Goal: Information Seeking & Learning: Find specific fact

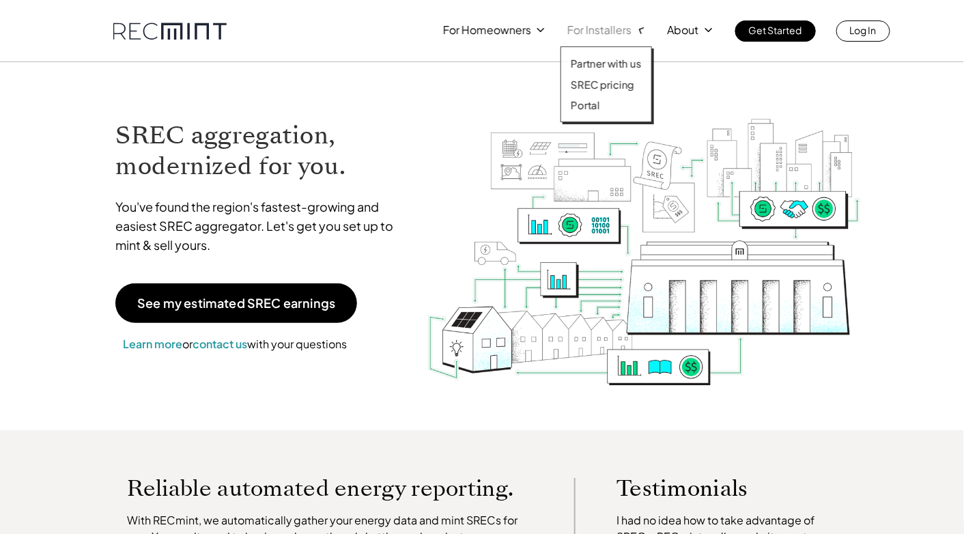
click at [588, 36] on div at bounding box center [606, 72] width 92 height 104
click at [603, 91] on div "Partner with us SREC pricing Portal" at bounding box center [605, 84] width 91 height 76
click at [605, 85] on p "SREC pricing" at bounding box center [602, 85] width 63 height 14
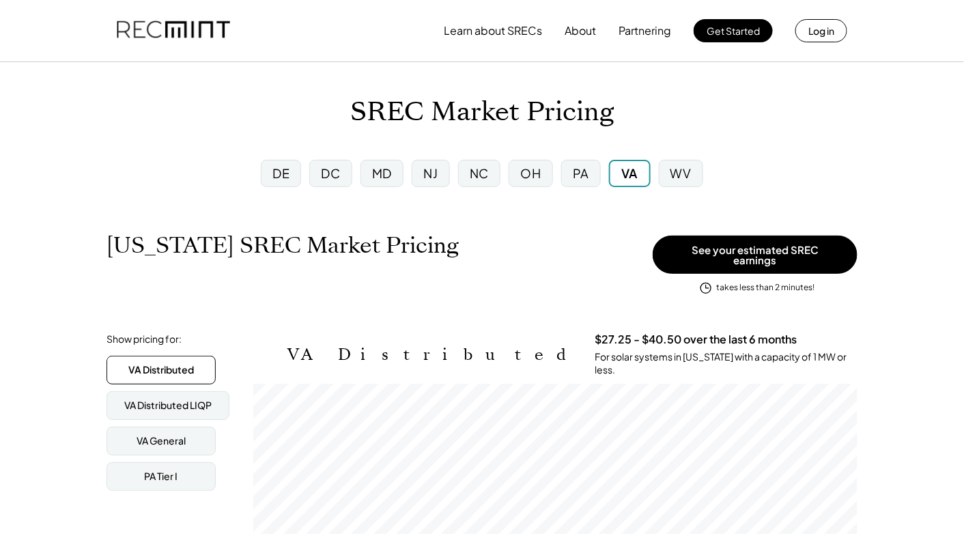
scroll to position [225, 604]
click at [390, 171] on div "MD" at bounding box center [382, 172] width 20 height 17
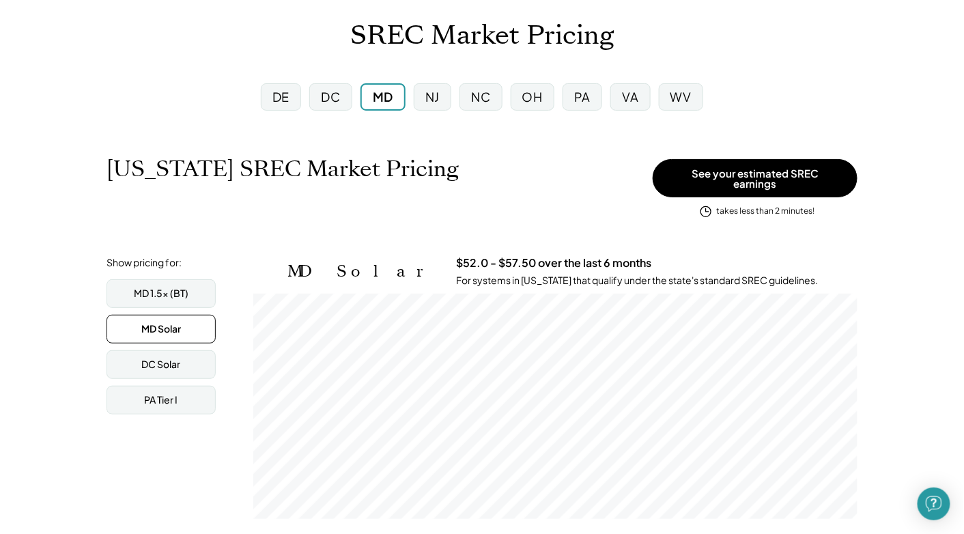
scroll to position [137, 0]
